Goal: Information Seeking & Learning: Learn about a topic

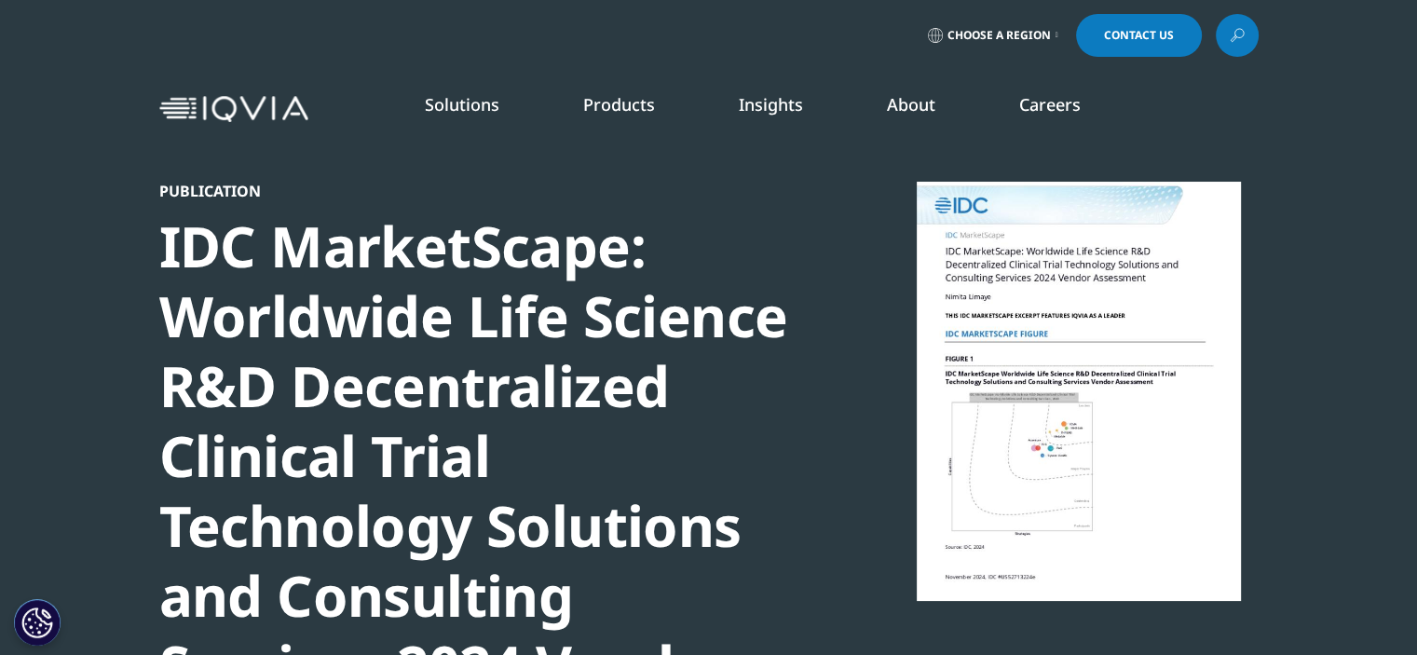
click at [1251, 407] on p "DCTs Deliver Big ROI" at bounding box center [1255, 415] width 212 height 37
click at [1208, 451] on link "LEARN MORE" at bounding box center [1255, 458] width 212 height 16
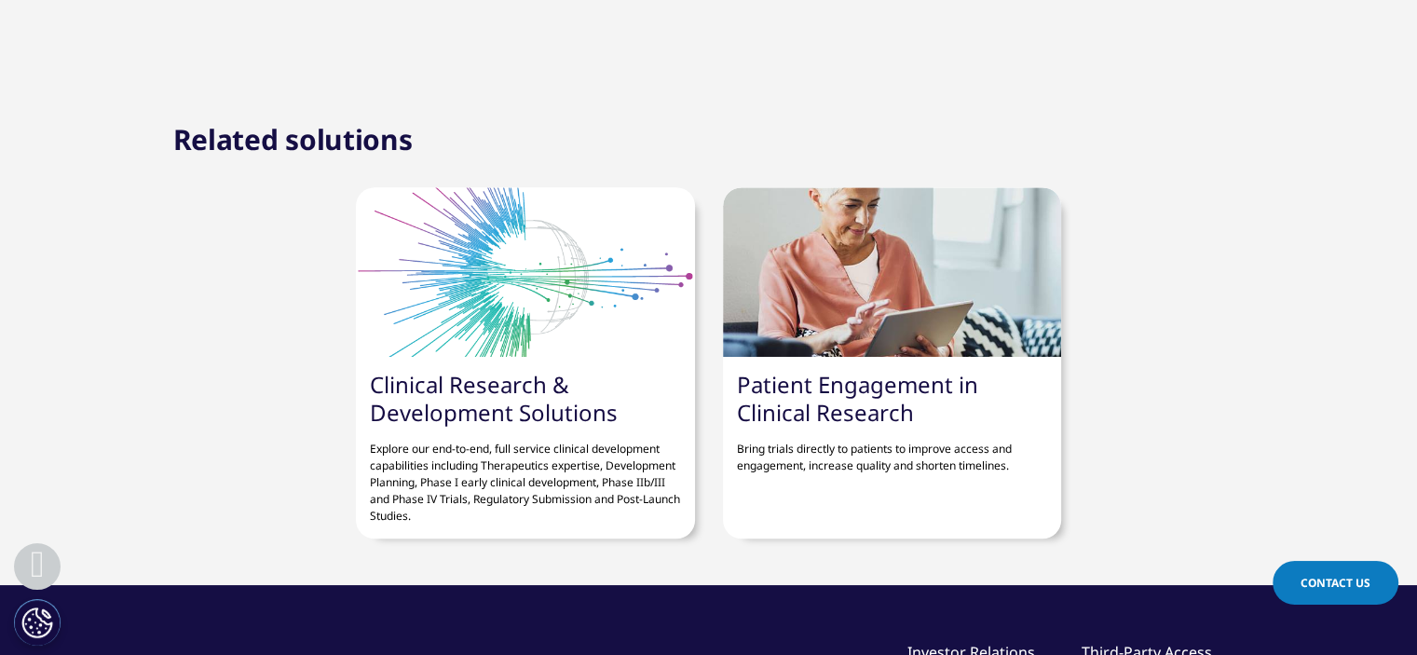
scroll to position [1569, 0]
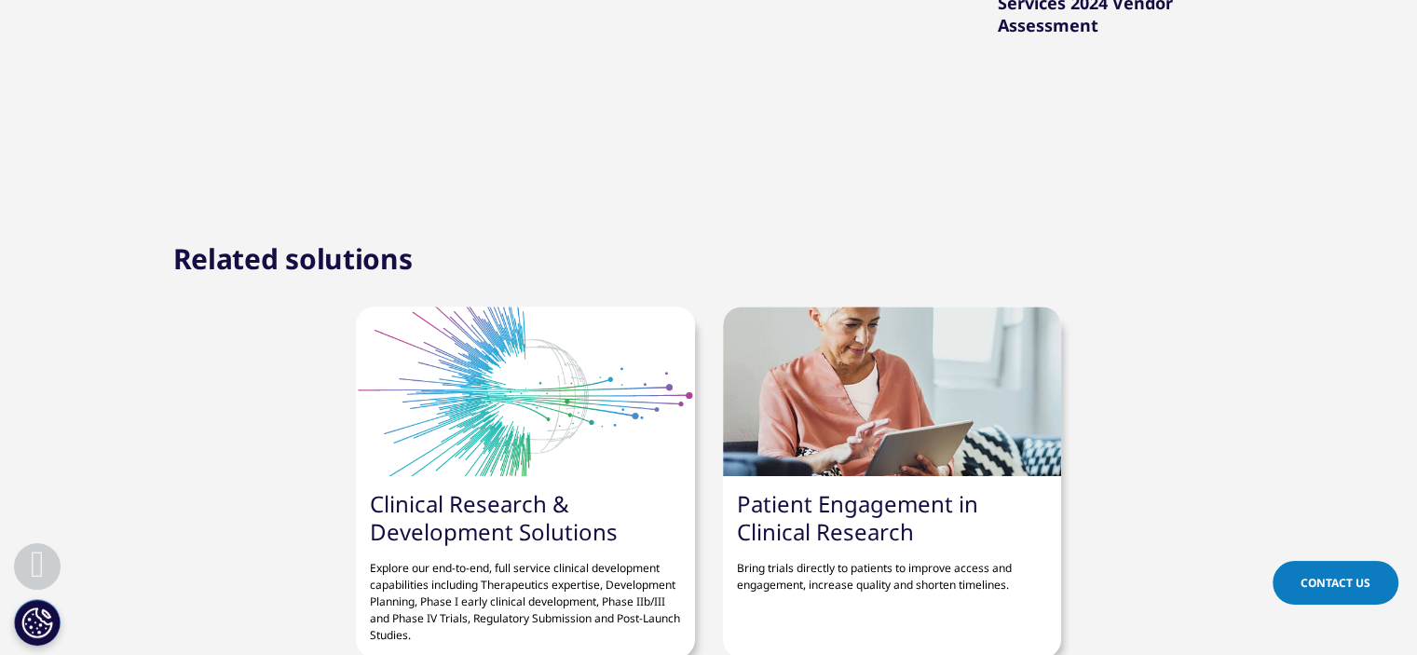
click at [883, 533] on link "Patient Engagement in Clinical Research" at bounding box center [857, 517] width 241 height 59
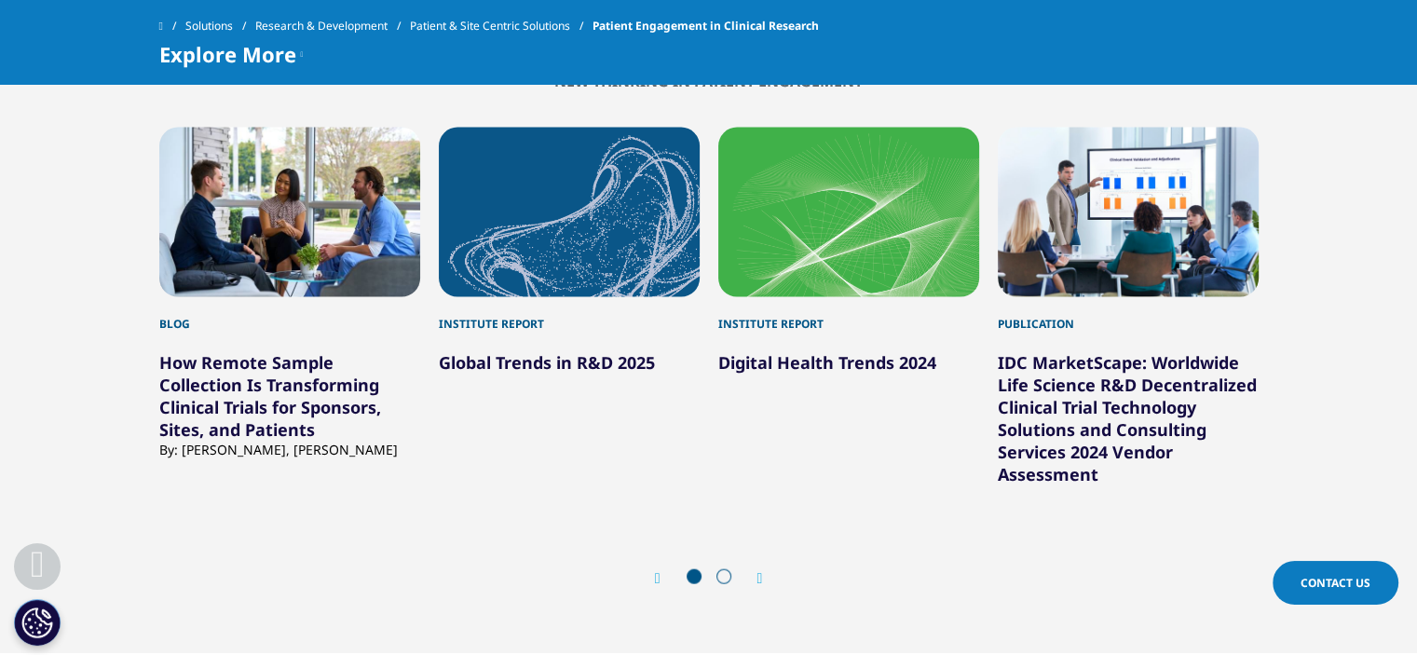
scroll to position [3966, 0]
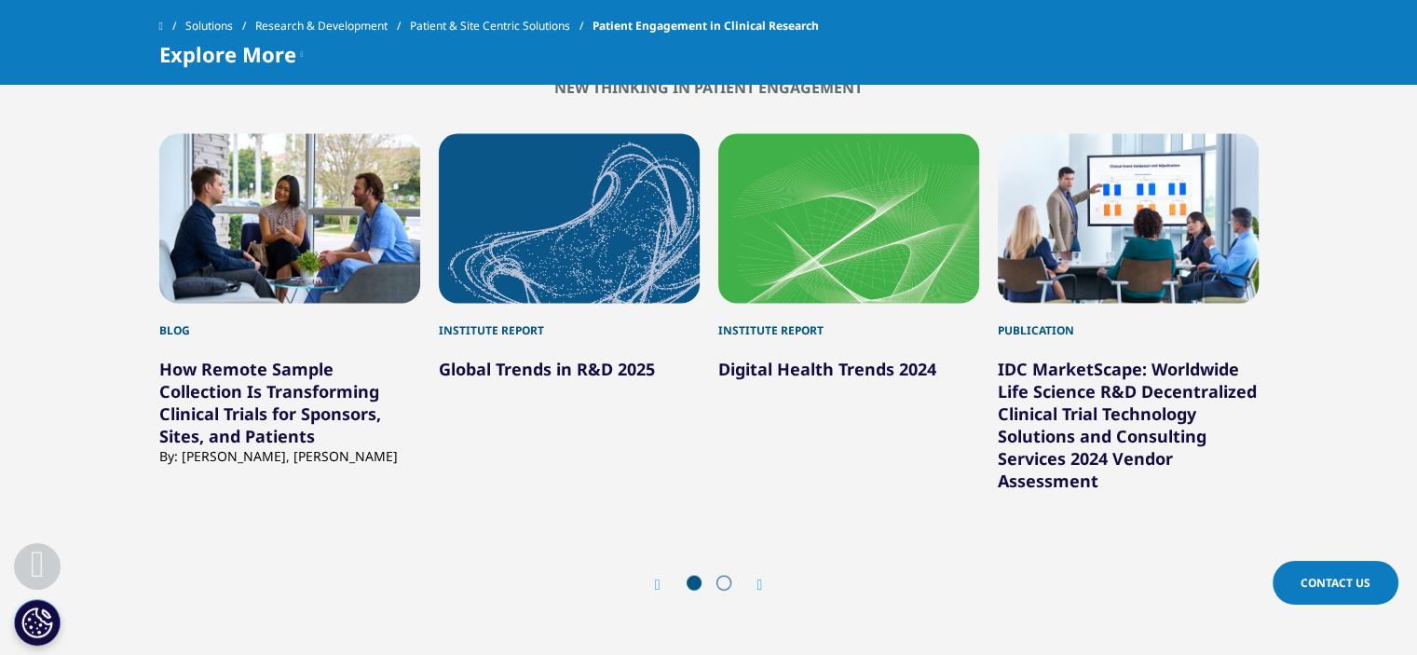
drag, startPoint x: 1430, startPoint y: 60, endPoint x: 1425, endPoint y: 547, distance: 487.4
click at [763, 593] on icon "Next slide" at bounding box center [761, 585] width 6 height 15
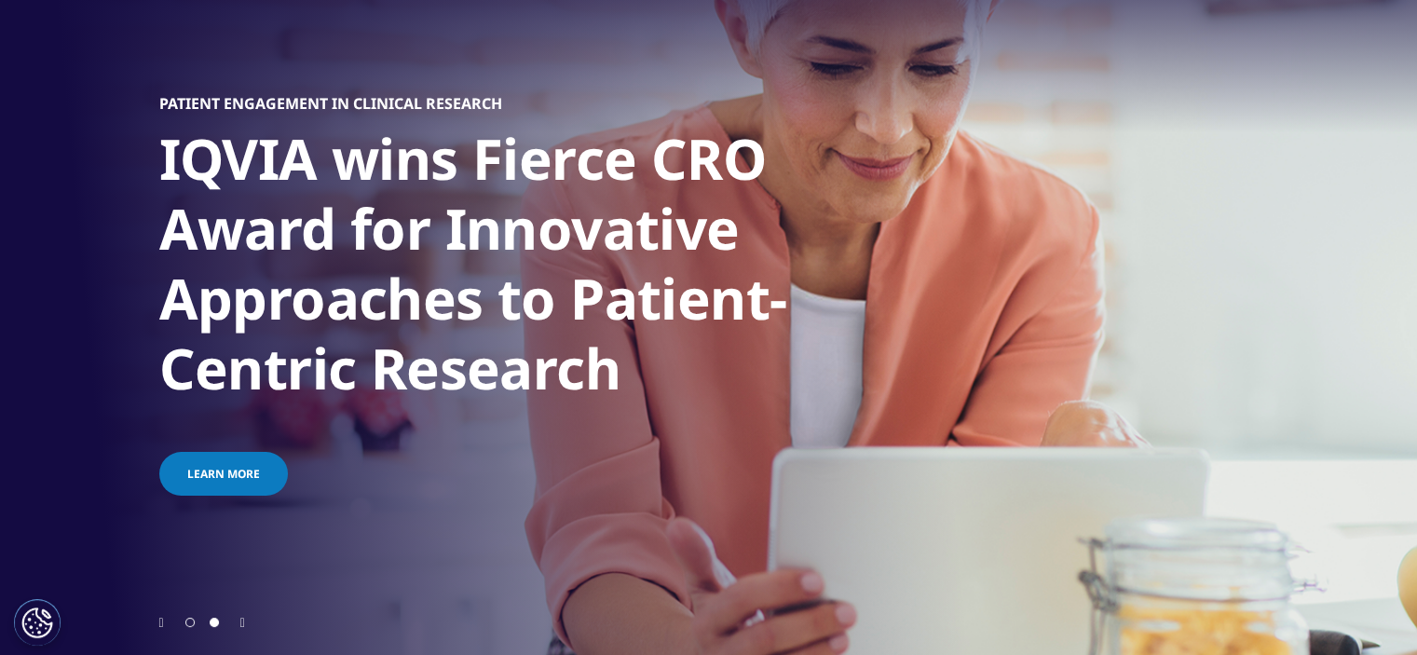
scroll to position [0, 0]
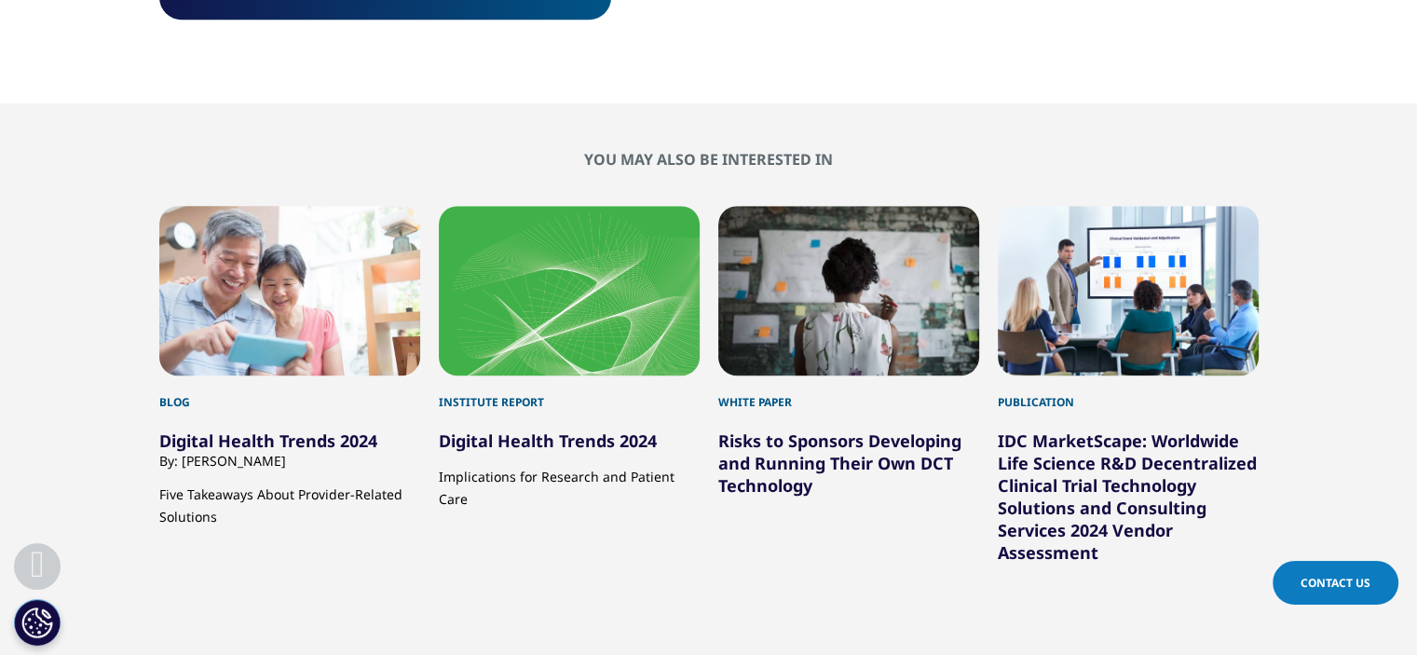
scroll to position [1570, 0]
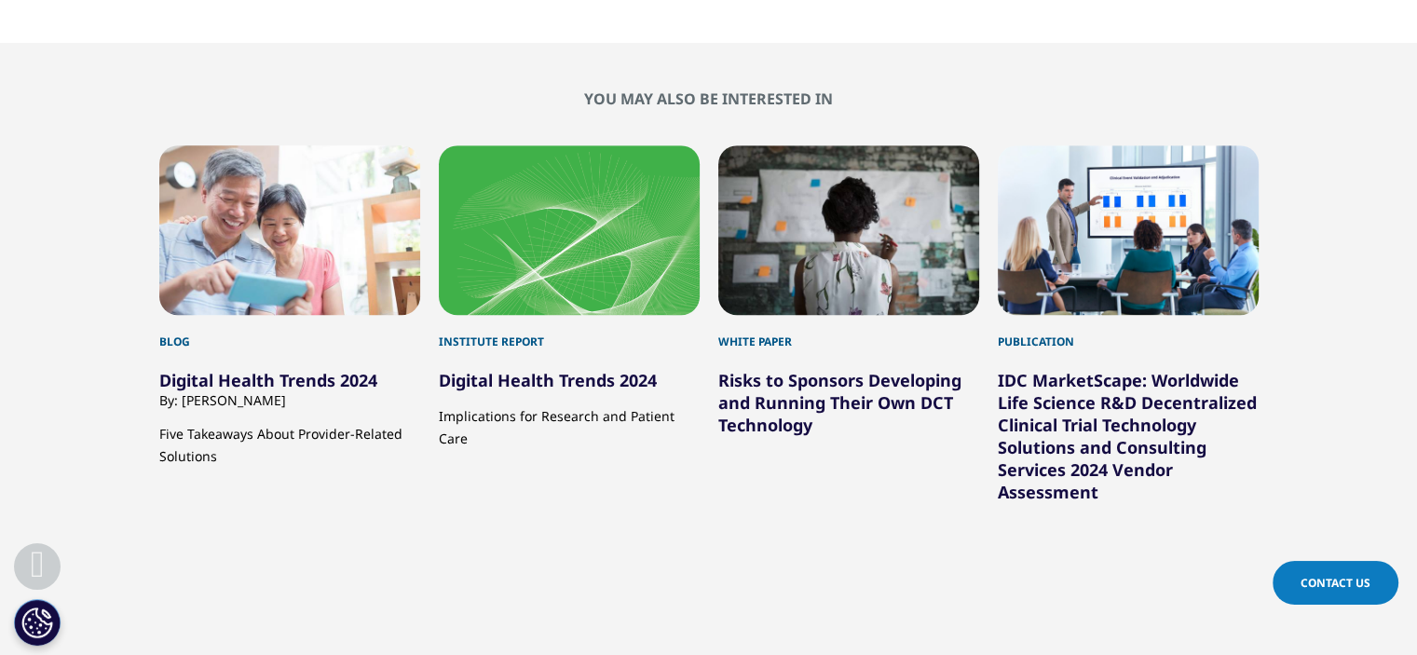
click at [1416, 387] on html "Clear Search Loading Choose a Region Contact Us" at bounding box center [708, 39] width 1417 height 3219
click at [169, 336] on div "Blog" at bounding box center [289, 332] width 261 height 35
click at [306, 385] on link "Digital Health Trends 2024" at bounding box center [268, 380] width 218 height 22
click at [298, 386] on link "Digital Health Trends 2024" at bounding box center [268, 380] width 218 height 22
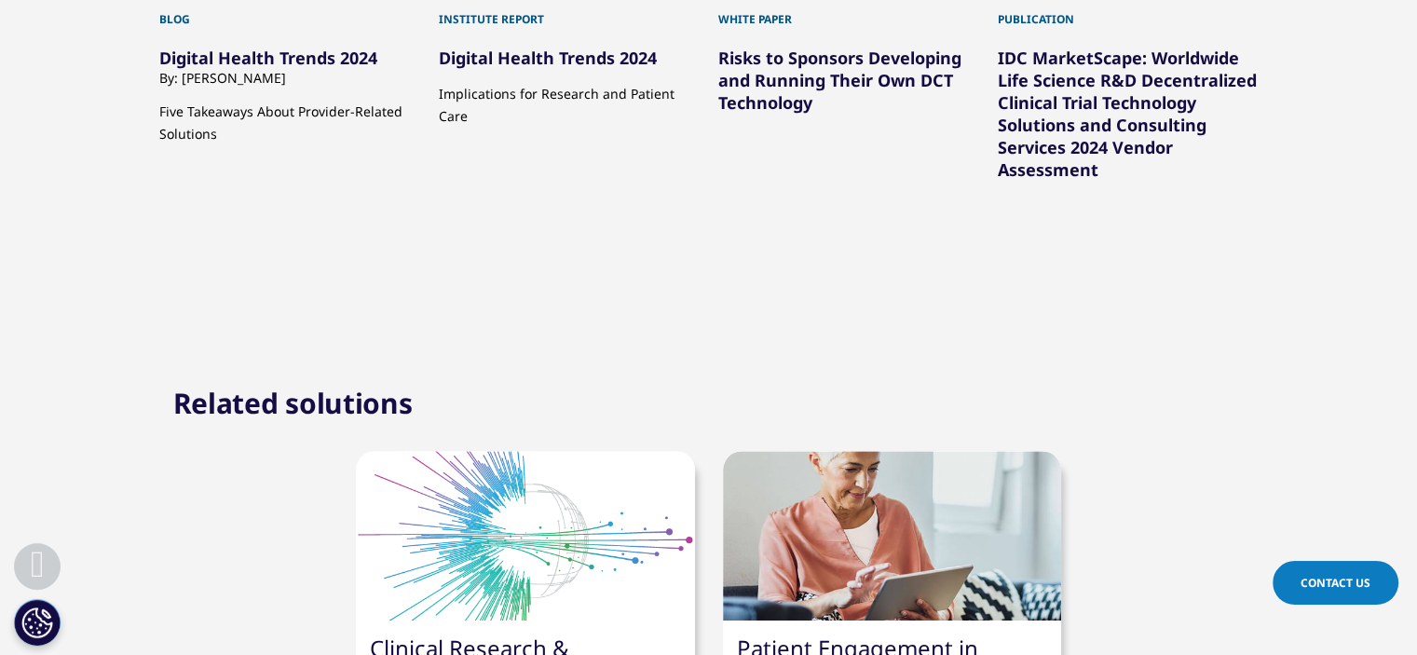
scroll to position [1537, 0]
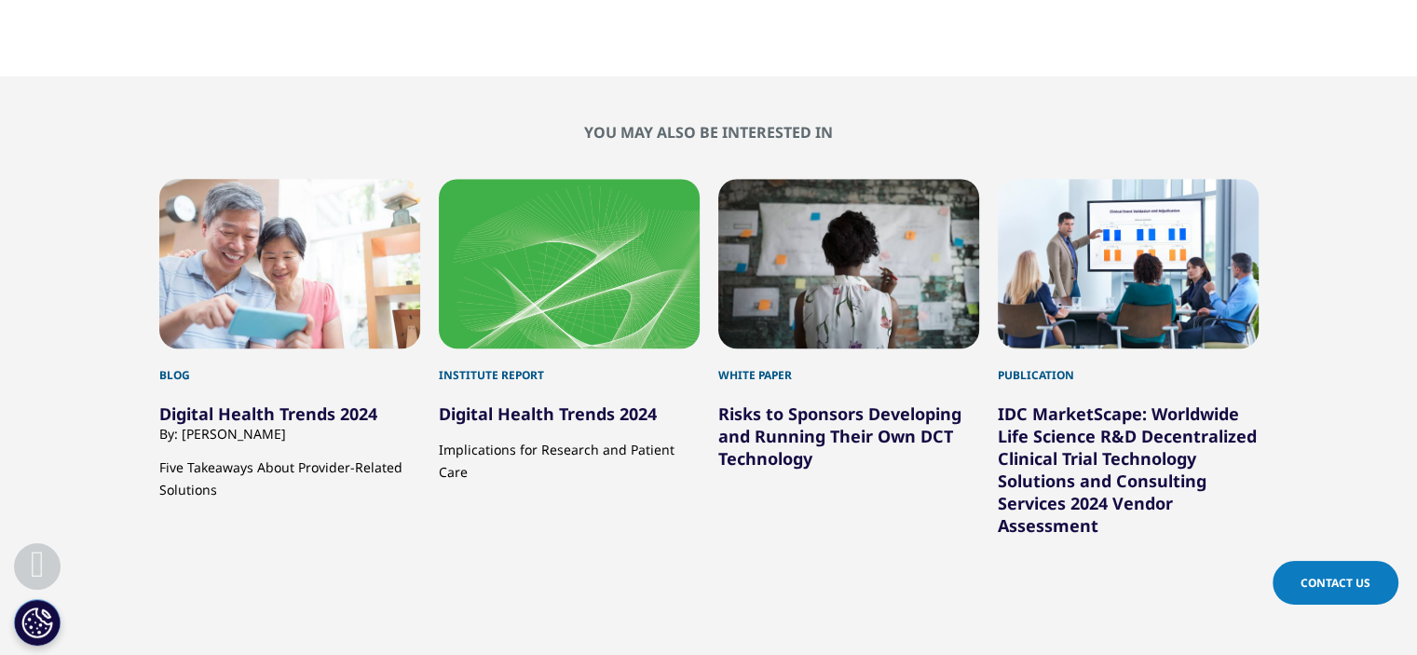
click at [311, 414] on link "Digital Health Trends 2024" at bounding box center [268, 414] width 218 height 22
